Goal: Information Seeking & Learning: Compare options

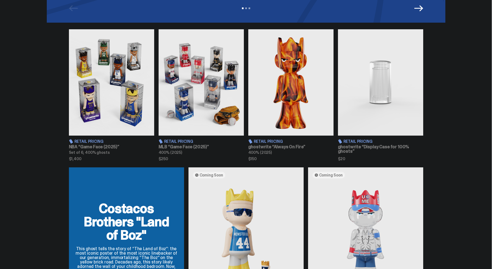
scroll to position [176, 0]
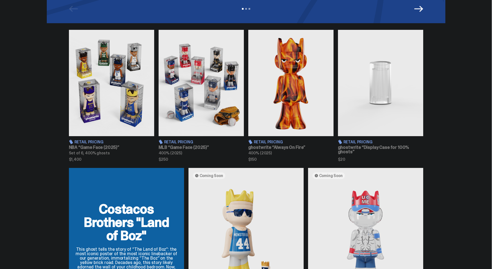
click at [120, 82] on img at bounding box center [111, 83] width 85 height 107
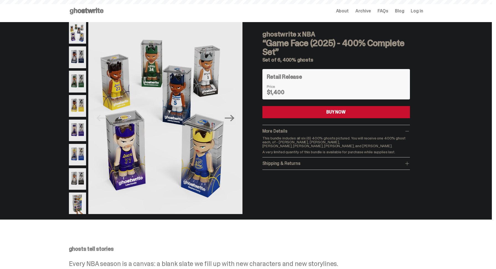
scroll to position [176, 0]
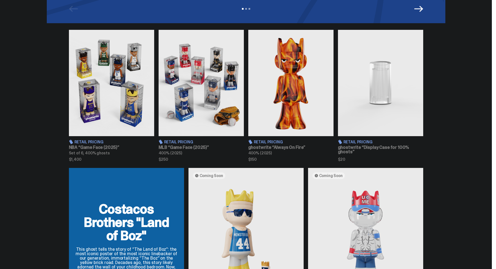
click at [205, 84] on img at bounding box center [201, 83] width 85 height 107
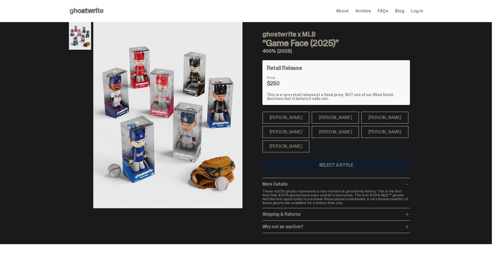
click at [361, 120] on div "[PERSON_NAME]" at bounding box center [384, 118] width 47 height 12
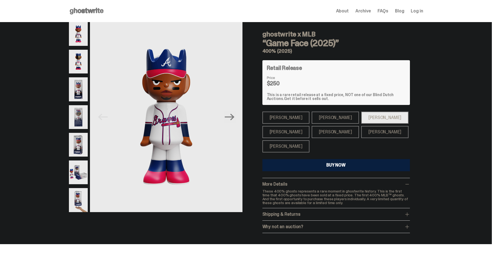
click at [332, 129] on div "[PERSON_NAME]" at bounding box center [335, 132] width 47 height 12
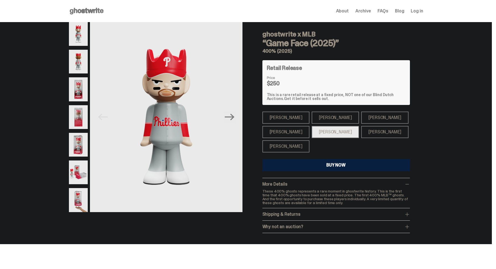
click at [282, 129] on div "[PERSON_NAME]" at bounding box center [285, 132] width 47 height 12
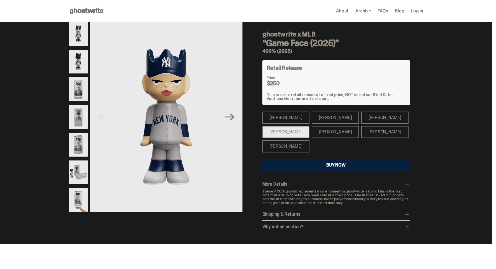
click at [281, 119] on div "[PERSON_NAME]" at bounding box center [285, 118] width 47 height 12
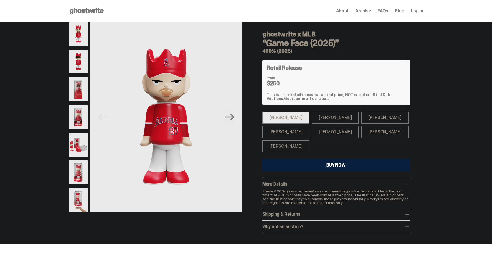
click at [312, 118] on div "[PERSON_NAME]" at bounding box center [335, 118] width 47 height 12
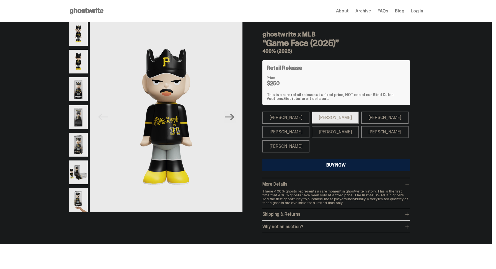
click at [281, 116] on div "[PERSON_NAME]" at bounding box center [285, 118] width 47 height 12
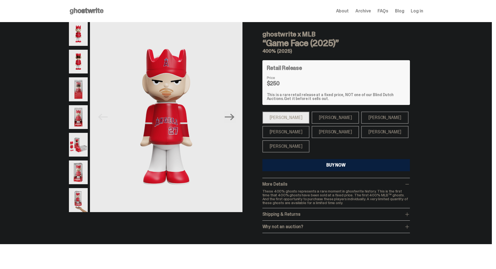
click at [321, 121] on div "[PERSON_NAME]" at bounding box center [335, 118] width 47 height 12
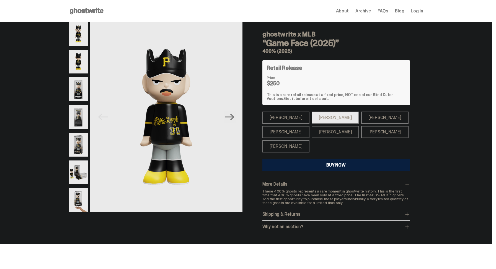
click at [361, 118] on div "[PERSON_NAME]" at bounding box center [384, 118] width 47 height 12
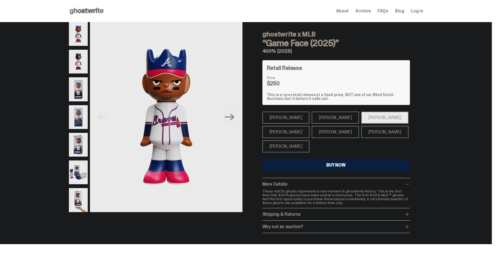
click at [361, 129] on div "[PERSON_NAME]" at bounding box center [384, 132] width 47 height 12
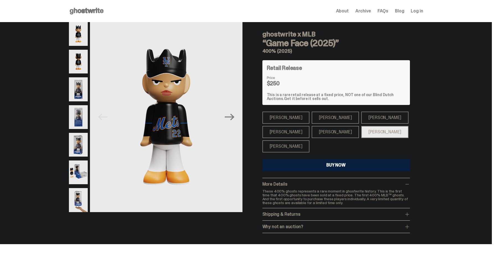
click at [329, 130] on div "[PERSON_NAME]" at bounding box center [335, 132] width 47 height 12
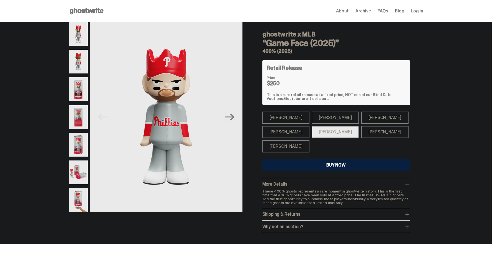
click at [285, 131] on div "[PERSON_NAME]" at bounding box center [285, 132] width 47 height 12
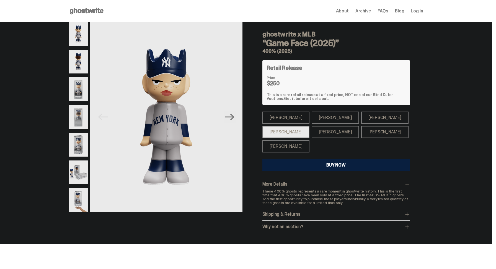
click at [279, 142] on div "[PERSON_NAME]" at bounding box center [285, 147] width 47 height 12
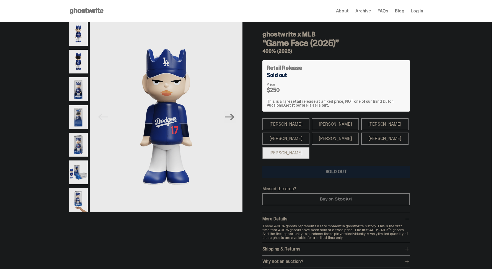
click at [281, 136] on div "[PERSON_NAME]" at bounding box center [285, 139] width 47 height 12
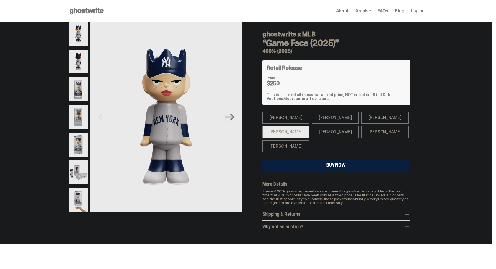
click at [282, 118] on div "[PERSON_NAME]" at bounding box center [285, 118] width 47 height 12
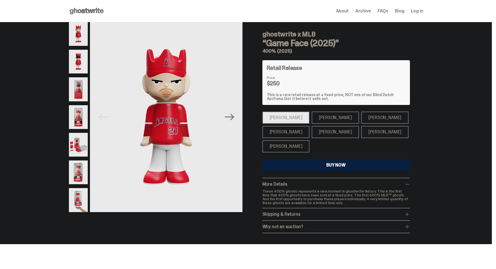
click at [312, 118] on div "[PERSON_NAME]" at bounding box center [335, 118] width 47 height 12
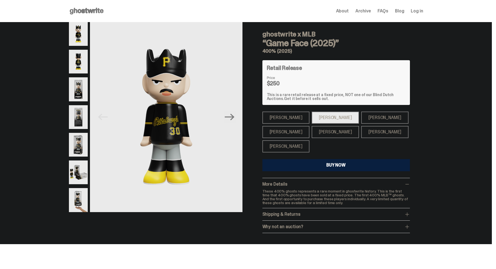
click at [320, 130] on div "[PERSON_NAME]" at bounding box center [335, 132] width 47 height 12
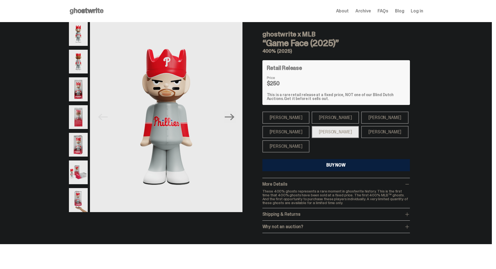
click at [361, 132] on div "[PERSON_NAME]" at bounding box center [384, 132] width 47 height 12
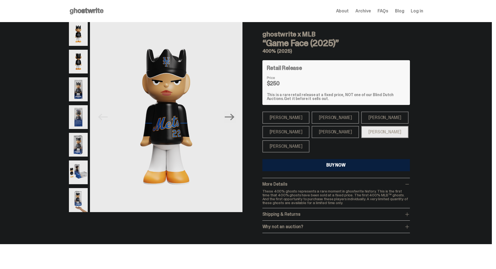
click at [361, 119] on div "[PERSON_NAME]" at bounding box center [384, 118] width 47 height 12
